Goal: Download file/media

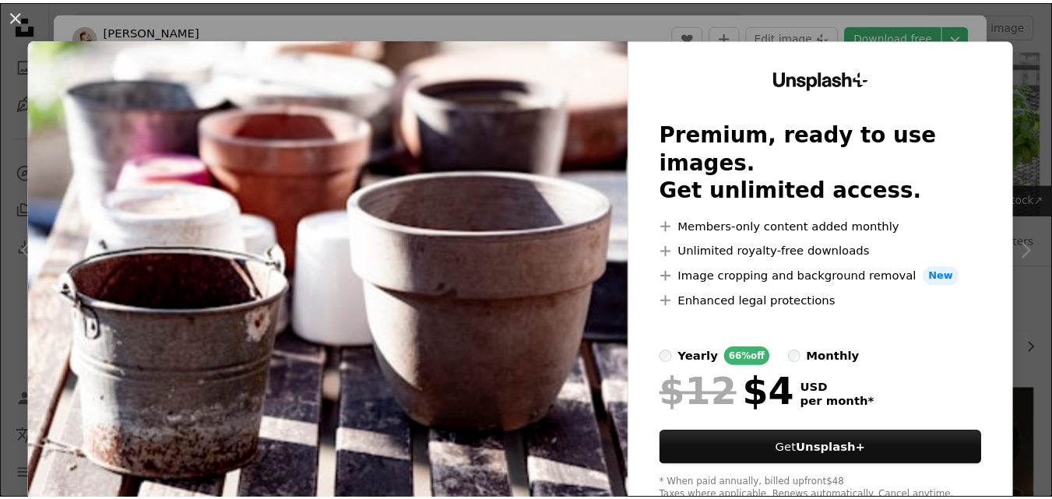
scroll to position [1857, 0]
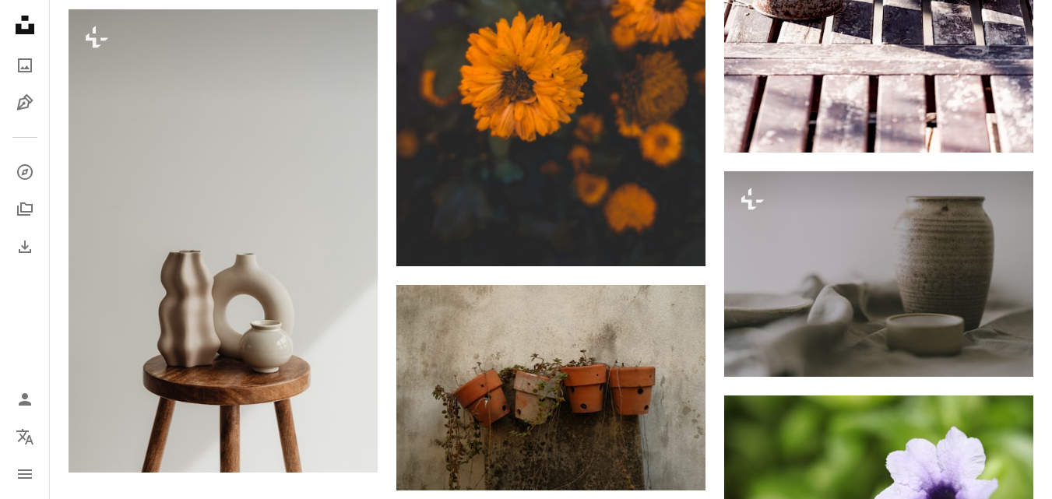
scroll to position [2199, 0]
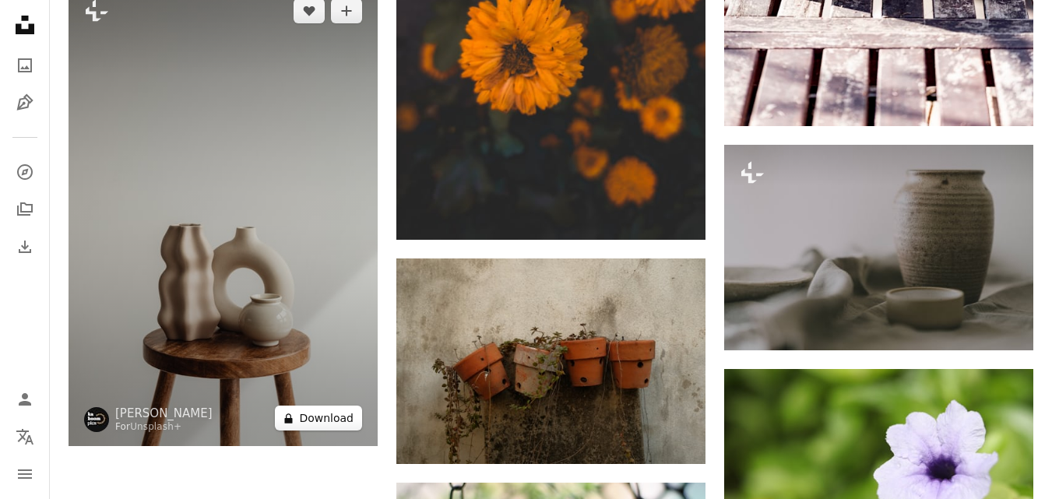
click at [311, 418] on button "A lock Download" at bounding box center [318, 418] width 87 height 25
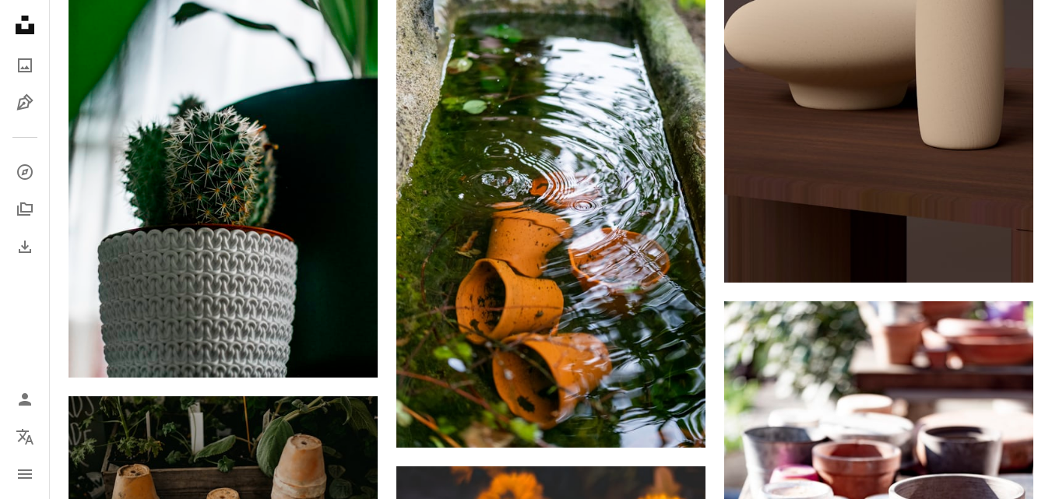
scroll to position [1574, 0]
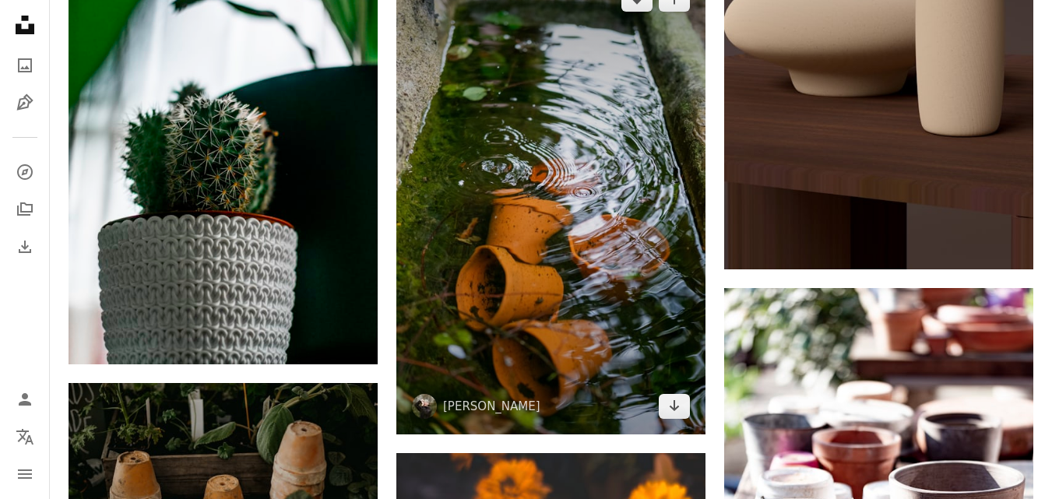
click at [547, 251] on img at bounding box center [550, 203] width 309 height 464
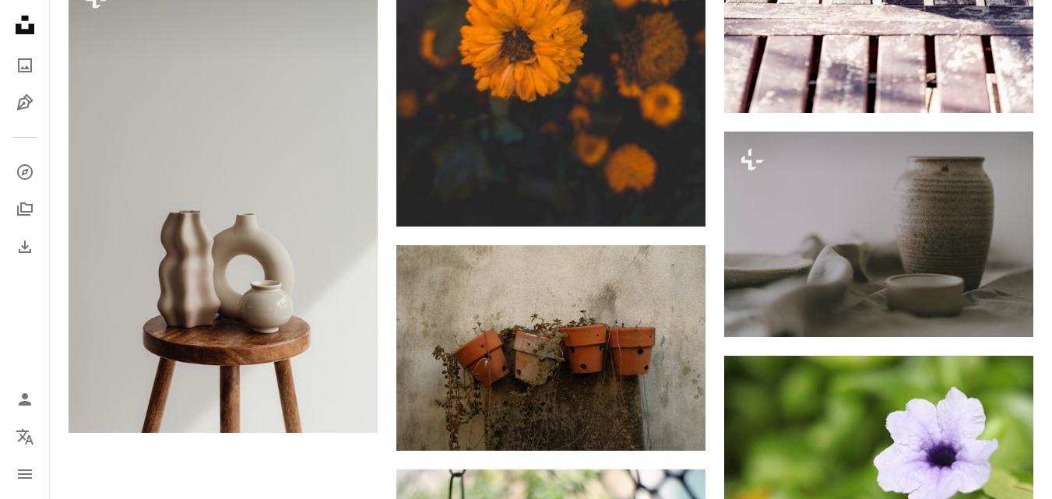
scroll to position [2232, 0]
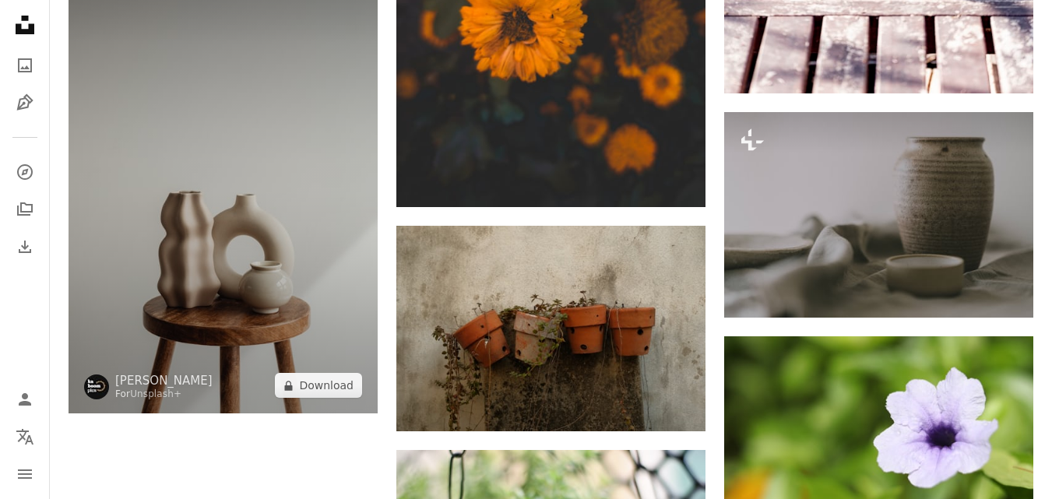
click at [308, 302] on img at bounding box center [223, 182] width 309 height 464
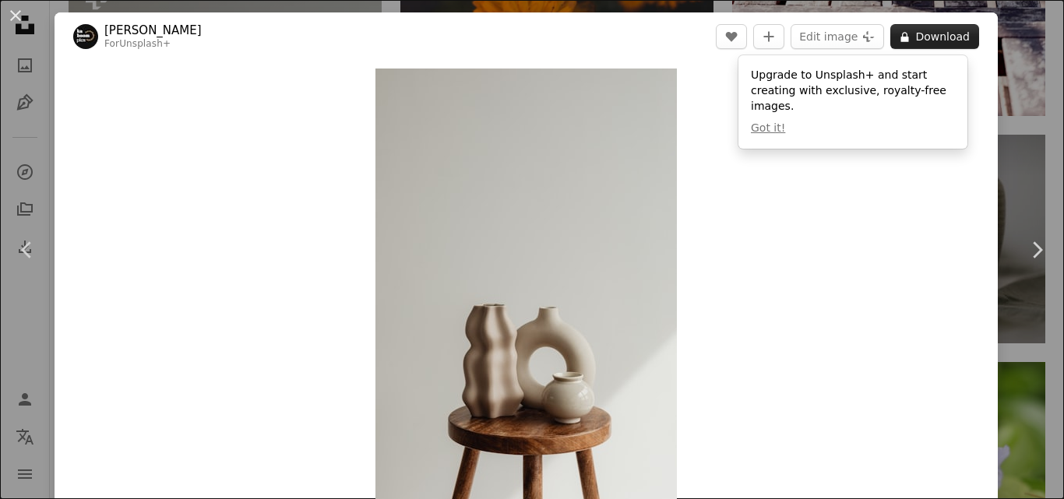
click at [943, 30] on button "A lock Download" at bounding box center [934, 36] width 89 height 25
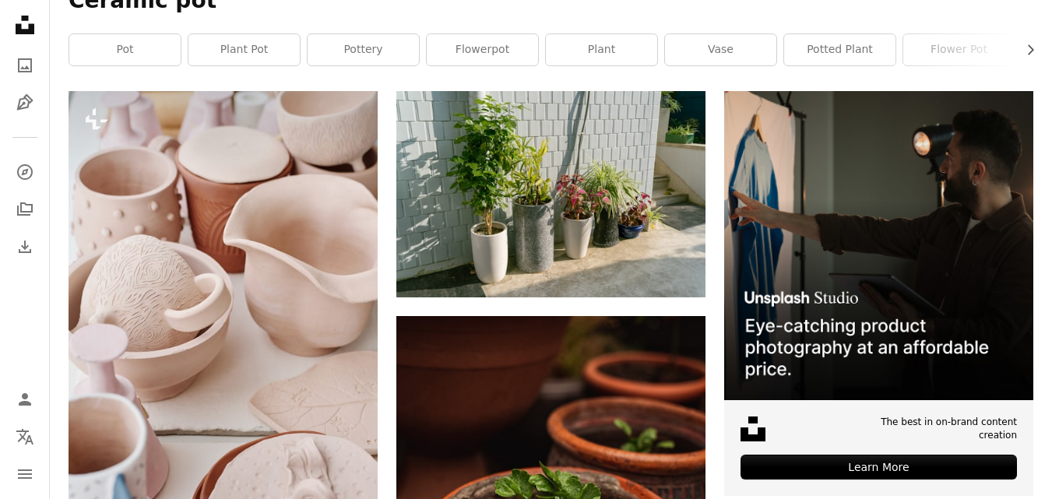
scroll to position [287, 0]
